Goal: Feedback & Contribution: Contribute content

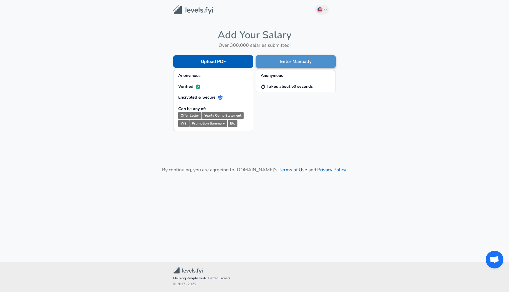
click at [306, 59] on button "Enter Manually" at bounding box center [296, 61] width 80 height 12
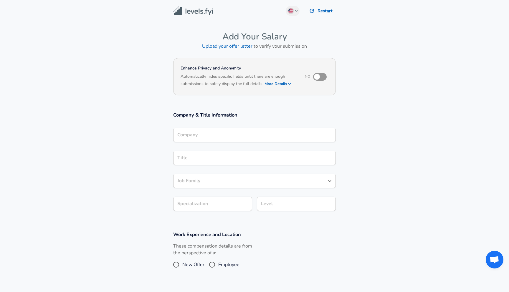
click at [245, 131] on input "Company" at bounding box center [254, 134] width 157 height 9
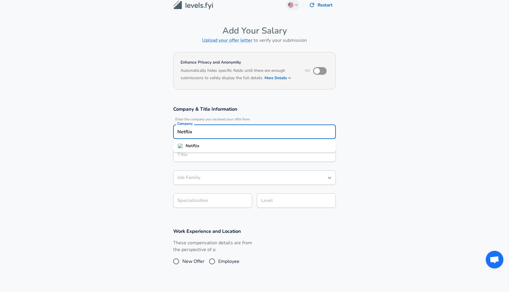
click at [218, 144] on li "Netflix" at bounding box center [254, 146] width 163 height 9
type input "Netflix"
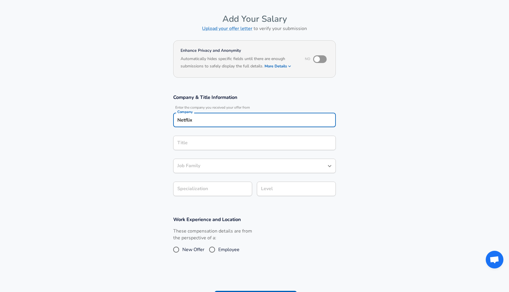
click at [207, 148] on input "Title" at bounding box center [254, 142] width 157 height 9
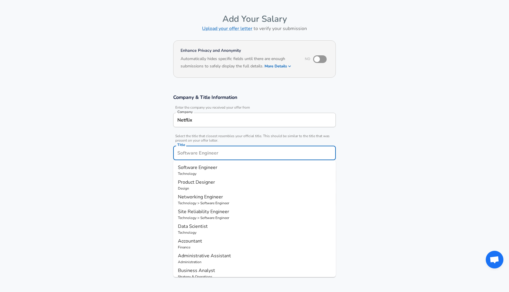
click at [209, 170] on p "Software Engineer" at bounding box center [254, 167] width 153 height 7
type input "Software Engineer"
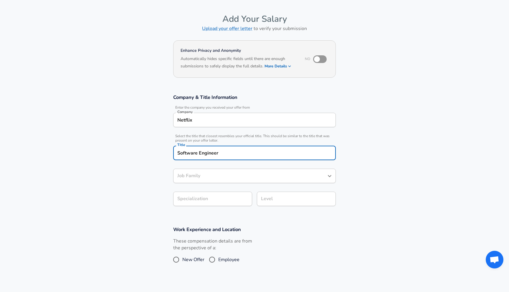
type input "Software Engineer"
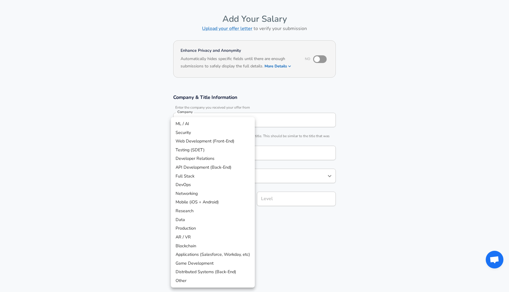
click at [216, 201] on body "English ([GEOGRAPHIC_DATA]) Change Restart Add Your Salary Upload your offer le…" at bounding box center [254, 128] width 509 height 292
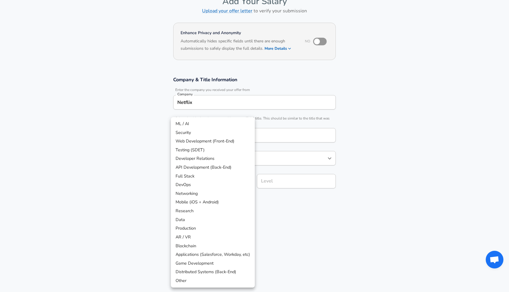
click at [214, 280] on li "Other" at bounding box center [213, 280] width 84 height 9
type input "Other"
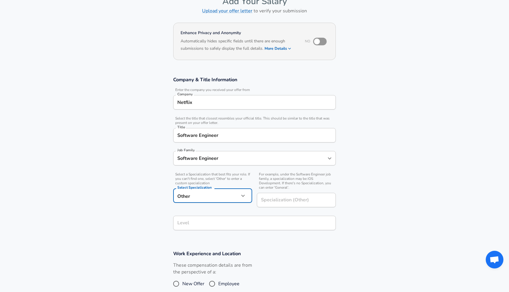
scroll to position [47, 0]
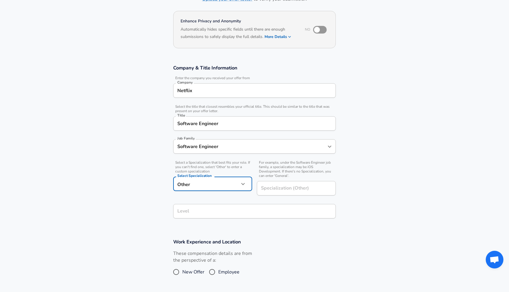
click at [256, 223] on div "Company & Title Information Enter the company you received your offer from Comp…" at bounding box center [254, 143] width 177 height 158
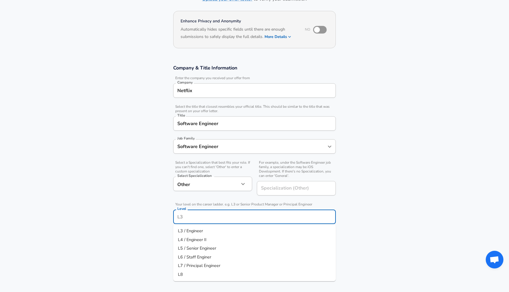
click at [223, 248] on li "L5 / Senior Engineer" at bounding box center [254, 248] width 163 height 9
type input "L5 / Senior Engineer"
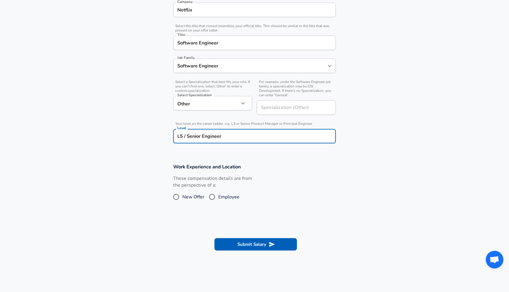
scroll to position [129, 0]
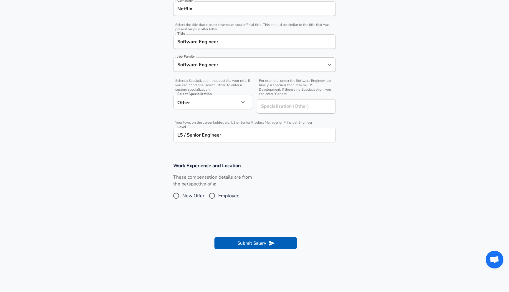
click at [218, 196] on span "Employee" at bounding box center [228, 195] width 21 height 7
click at [218, 196] on input "Employee" at bounding box center [212, 195] width 12 height 9
radio input "true"
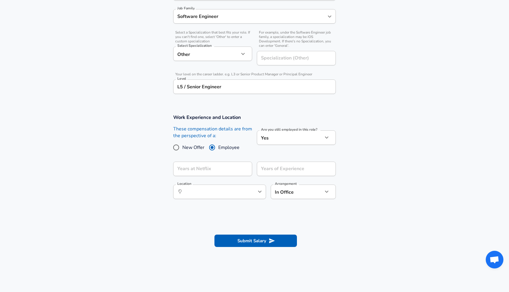
scroll to position [178, 0]
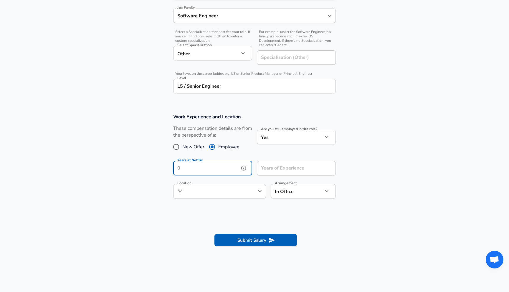
click at [223, 168] on input "Years at Netflix" at bounding box center [206, 168] width 66 height 14
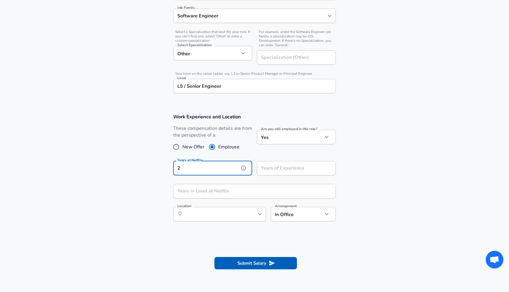
type input "2"
click at [262, 168] on input "Years of Experience" at bounding box center [290, 168] width 66 height 14
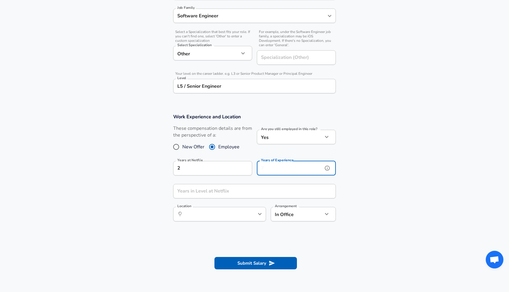
type input "7"
type input "8"
click at [259, 264] on button "Submit Salary" at bounding box center [255, 263] width 82 height 12
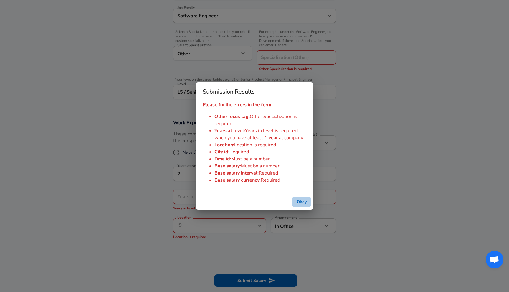
click at [307, 202] on button "Okay" at bounding box center [301, 202] width 19 height 11
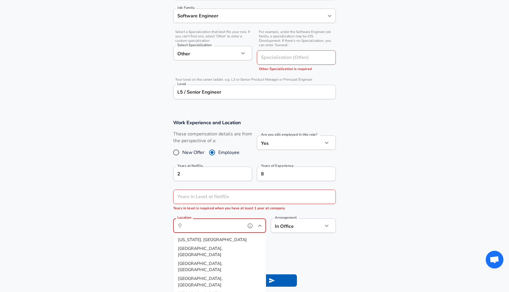
click at [221, 225] on input "Location" at bounding box center [213, 225] width 60 height 9
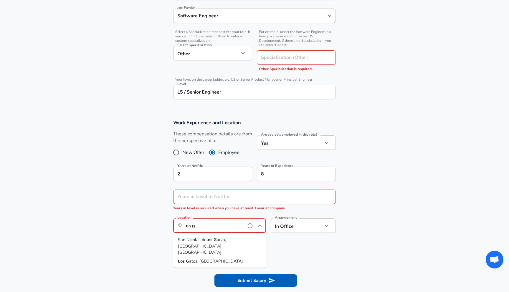
click at [203, 258] on span "atos, [GEOGRAPHIC_DATA]" at bounding box center [216, 261] width 54 height 6
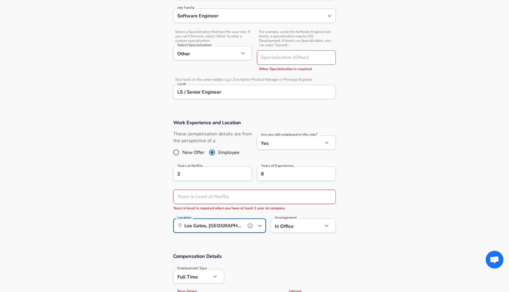
type input "Los Gatos, [GEOGRAPHIC_DATA]"
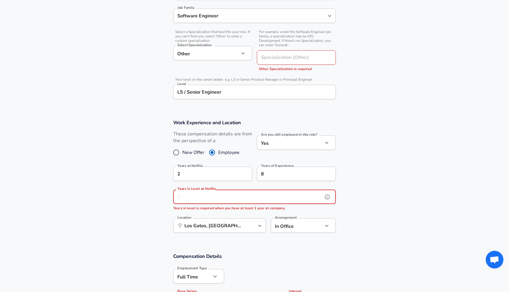
click at [231, 202] on input "Years in Level at Netflix" at bounding box center [248, 197] width 150 height 14
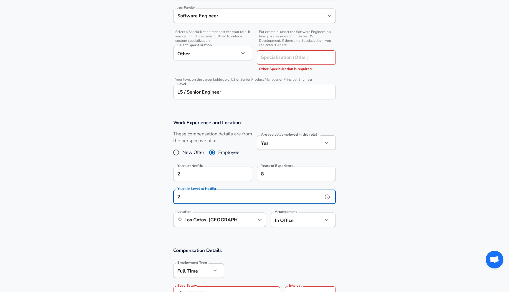
scroll to position [262, 0]
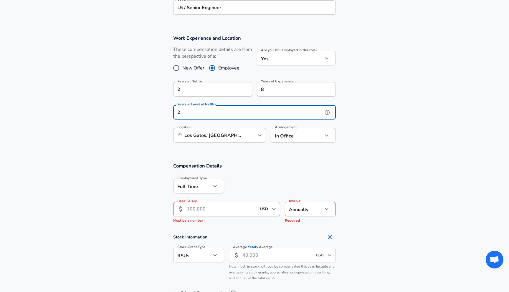
type input "2"
click at [229, 211] on input "Base Salary" at bounding box center [222, 209] width 70 height 14
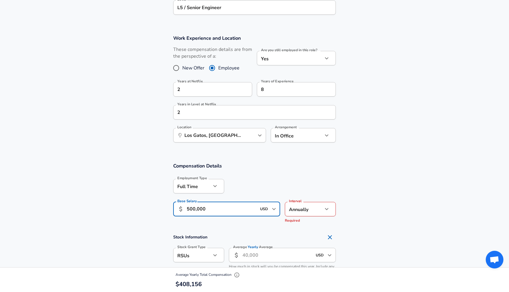
type input "500,000"
click at [134, 236] on section "Stock Information Stock Grant Type RSUs stock Stock Grant Type Average Yearly A…" at bounding box center [254, 257] width 509 height 52
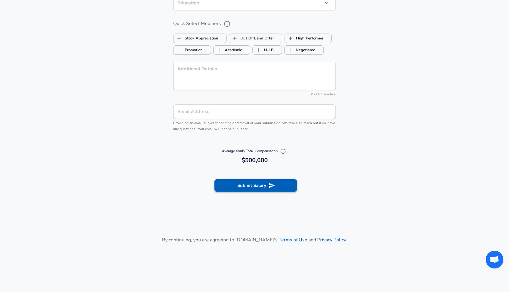
click at [238, 185] on button "Submit Salary" at bounding box center [255, 185] width 82 height 12
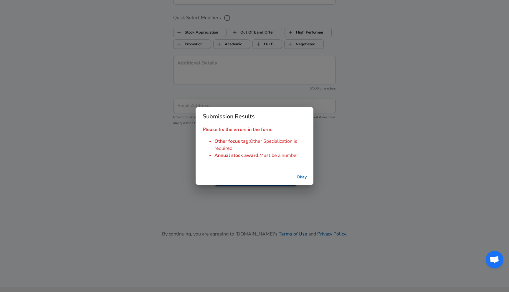
scroll to position [631, 0]
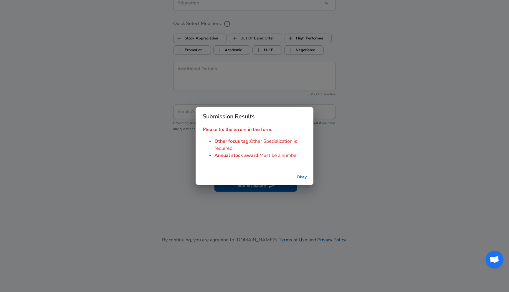
click at [299, 177] on button "Okay" at bounding box center [301, 177] width 19 height 11
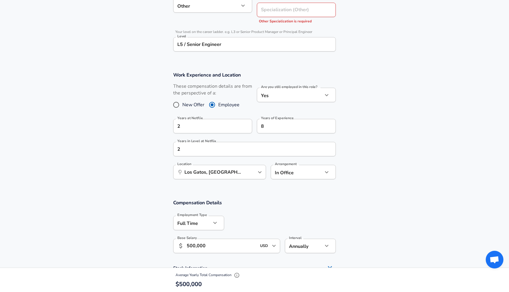
scroll to position [60, 0]
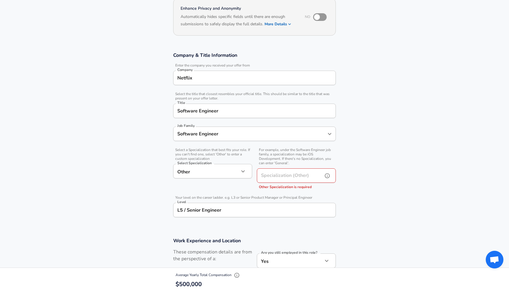
click at [296, 177] on input "Specialization (Other)" at bounding box center [289, 175] width 64 height 14
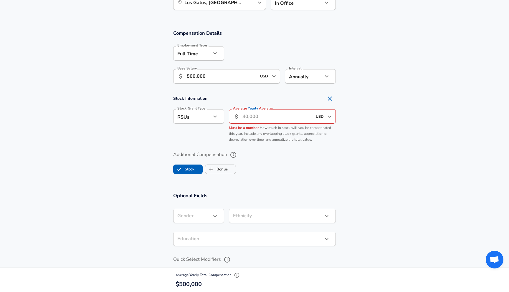
scroll to position [385, 0]
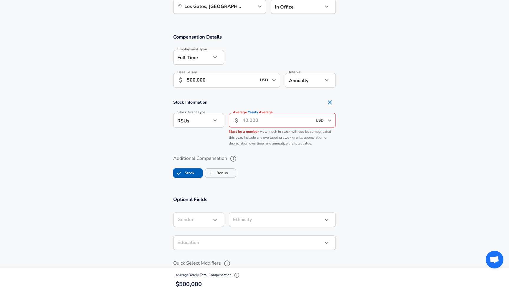
type input "ML Infra"
click at [269, 121] on input "Average Yearly Average" at bounding box center [277, 120] width 70 height 14
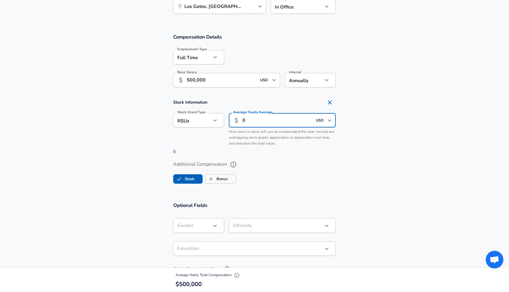
type input "0"
click at [365, 151] on section "Stock Information Stock Grant Type RSUs stock Stock Grant Type Average Yearly A…" at bounding box center [254, 126] width 509 height 58
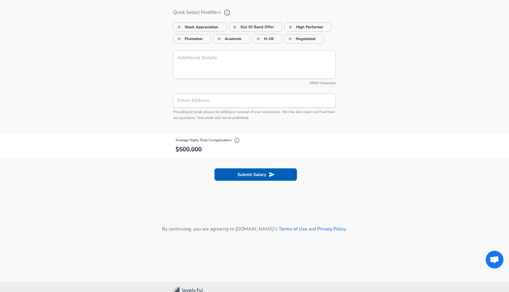
scroll to position [661, 0]
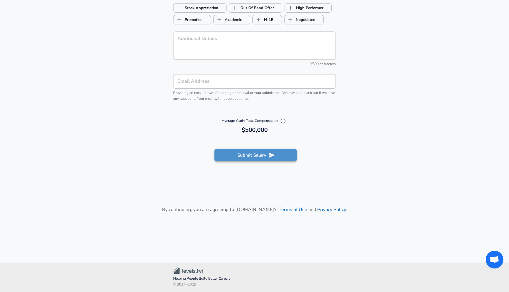
click at [233, 152] on button "Submit Salary" at bounding box center [255, 155] width 82 height 12
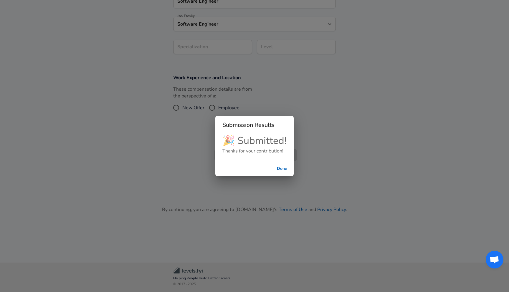
scroll to position [157, 0]
